Goal: Transaction & Acquisition: Download file/media

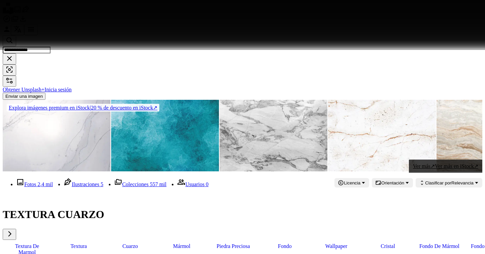
scroll to position [9627, 0]
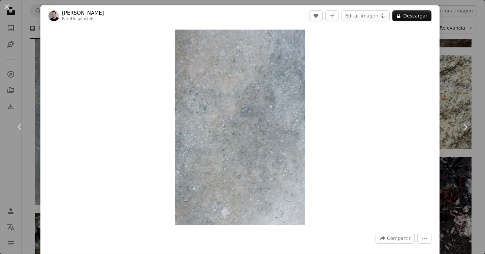
scroll to position [2164, 0]
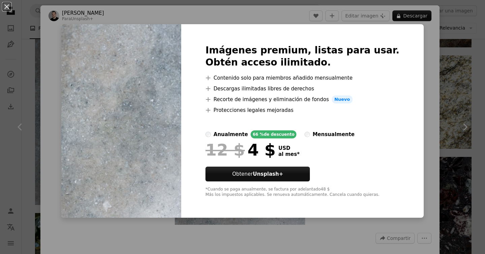
click at [446, 56] on div "An X shape Imágenes premium, listas para usar. Obtén acceso ilimitado. A plus s…" at bounding box center [242, 127] width 485 height 254
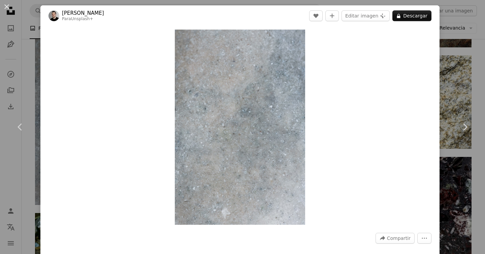
click at [456, 55] on div "An X shape Chevron left Chevron right [PERSON_NAME] Para Unsplash+ A heart A pl…" at bounding box center [242, 127] width 485 height 254
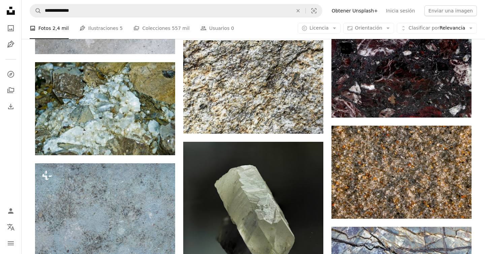
scroll to position [2323, 0]
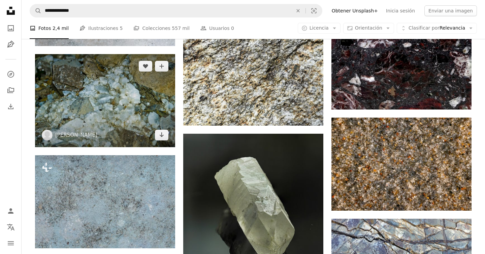
click at [143, 123] on img at bounding box center [105, 100] width 140 height 93
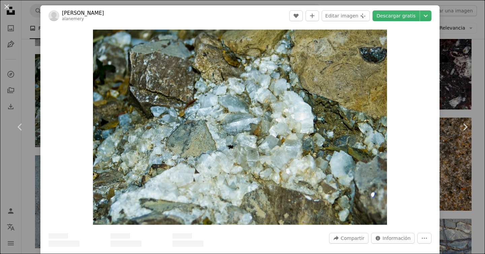
click at [468, 72] on div "An X shape Chevron left Chevron right [PERSON_NAME] A heart A plus sign Editar …" at bounding box center [242, 127] width 485 height 254
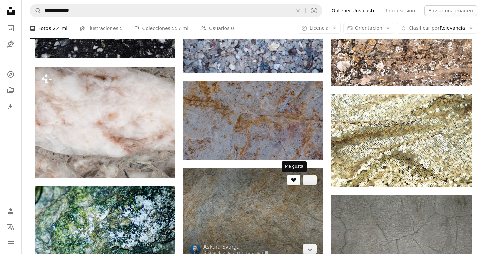
scroll to position [3370, 0]
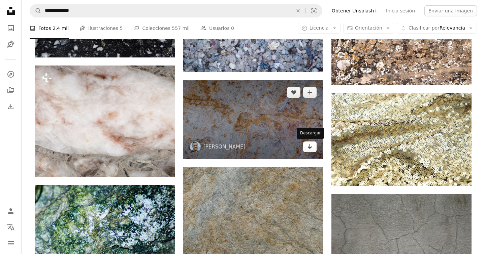
click at [308, 146] on icon "Arrow pointing down" at bounding box center [309, 147] width 5 height 8
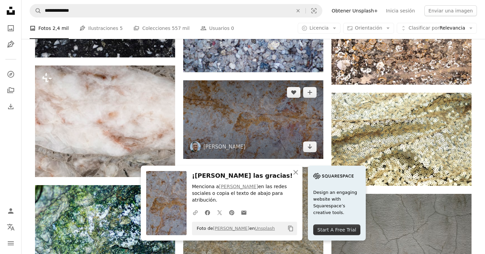
click at [281, 108] on img at bounding box center [253, 119] width 140 height 79
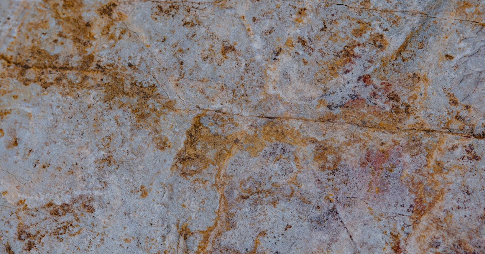
scroll to position [9, 0]
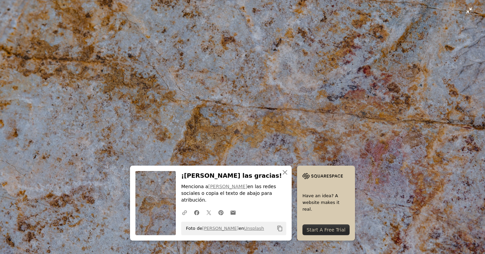
click at [392, 149] on img "Reducir el zoom en esta imagen" at bounding box center [242, 127] width 485 height 273
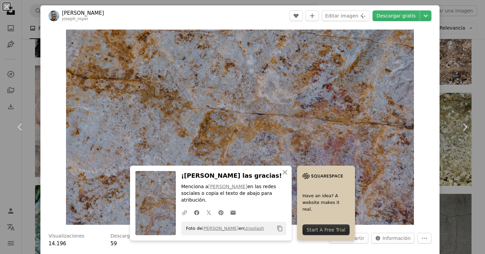
click at [462, 65] on div "An X shape Chevron left Chevron right [PERSON_NAME] joseph_royer A heart A plus…" at bounding box center [242, 127] width 485 height 254
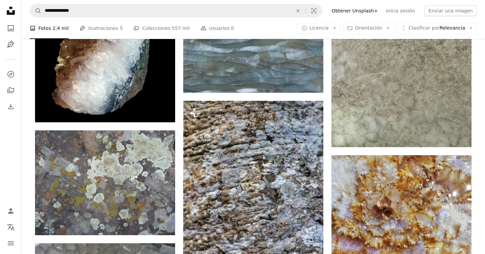
scroll to position [5656, 0]
